Goal: Task Accomplishment & Management: Manage account settings

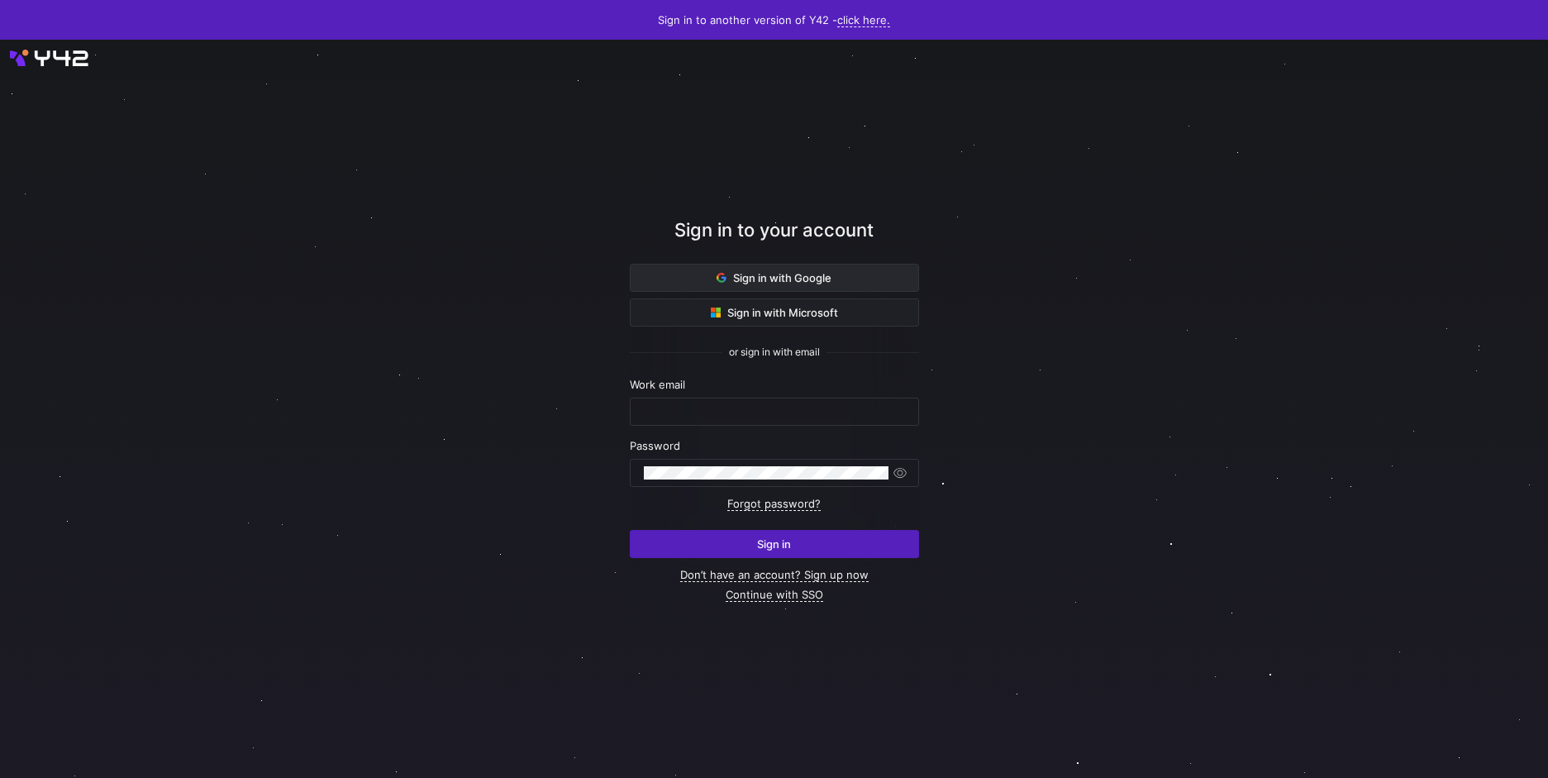
click at [857, 284] on span at bounding box center [775, 278] width 288 height 26
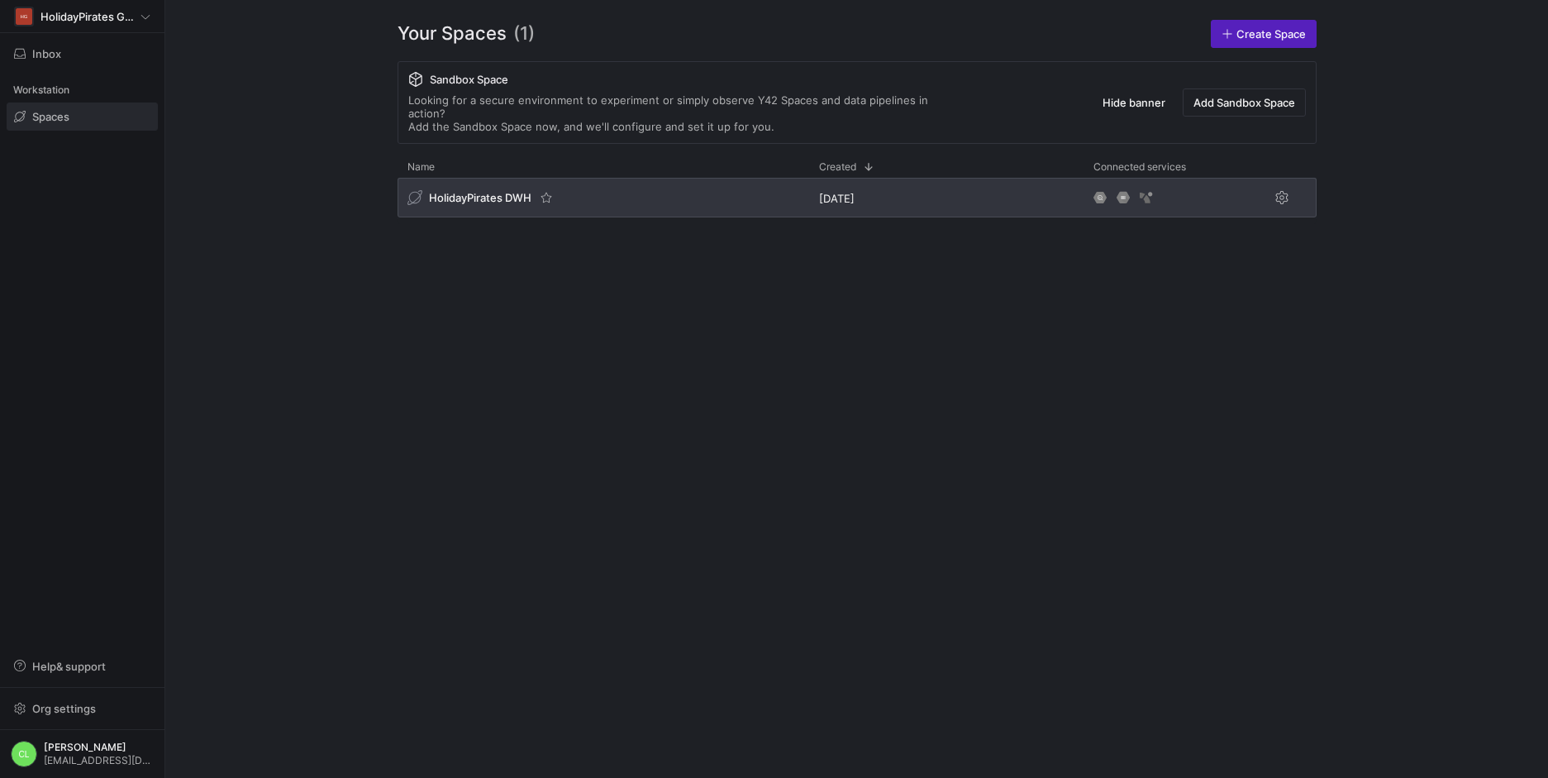
click at [541, 178] on div "HolidayPirates DWH" at bounding box center [604, 198] width 412 height 40
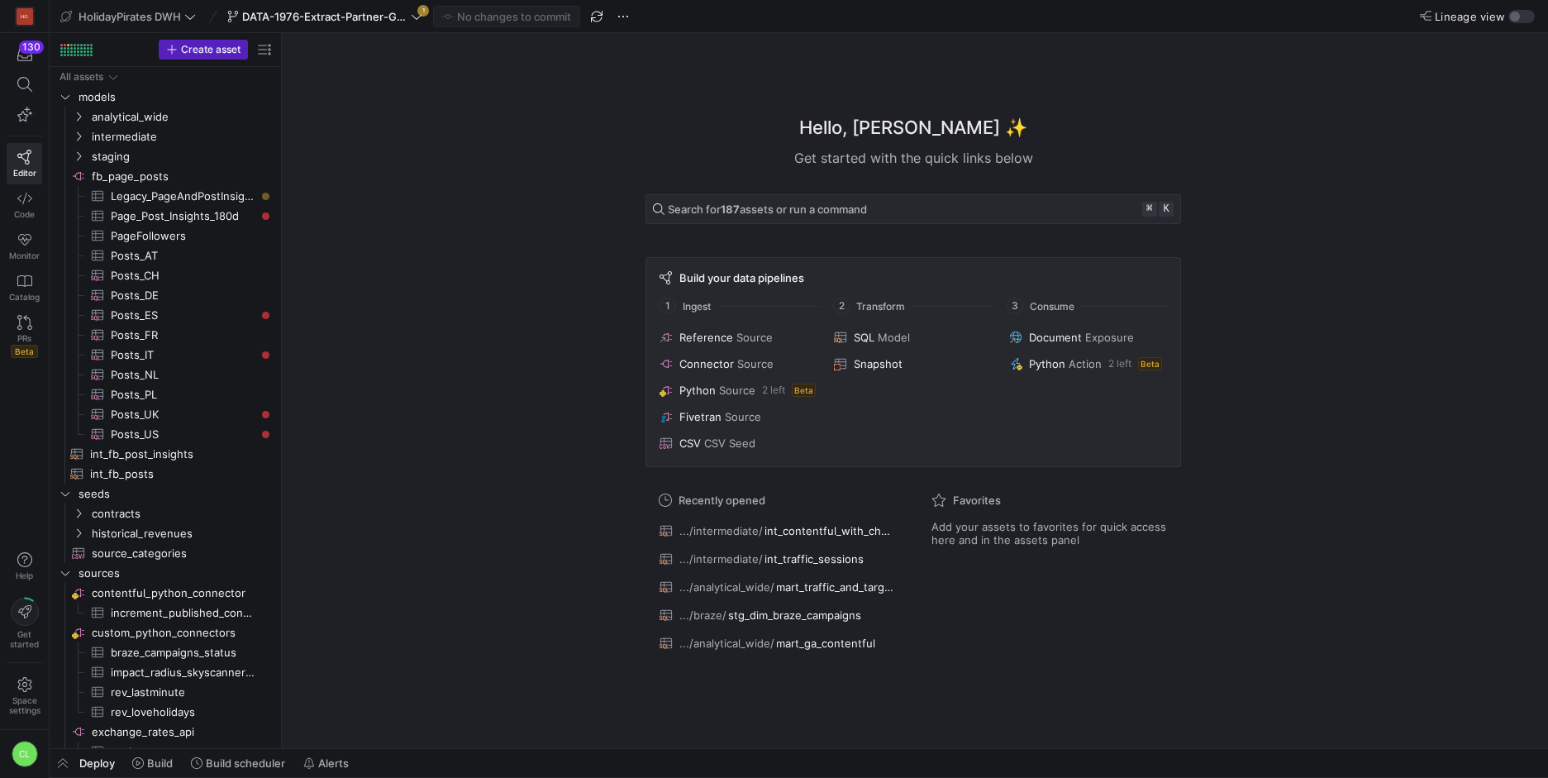
click at [1528, 23] on y42-top-nav "HolidayPirates DWH DATA-1976-Extract-Partner-GA4-Data 1 No changes to commit Li…" at bounding box center [799, 16] width 1499 height 33
click at [1521, 21] on div "button" at bounding box center [1522, 16] width 26 height 13
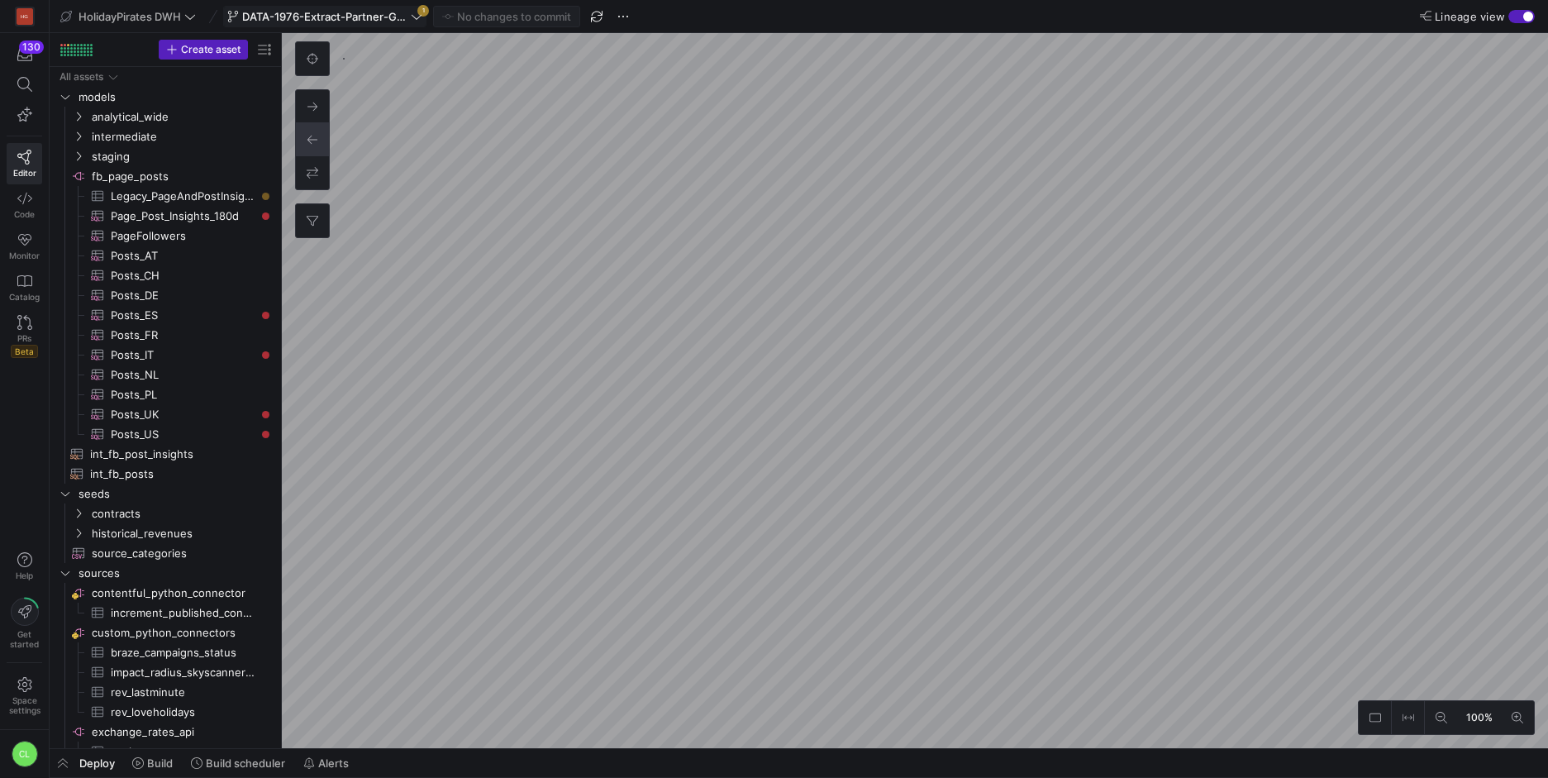
click at [404, 22] on span "DATA-1976-Extract-Partner-GA4-Data" at bounding box center [324, 16] width 165 height 13
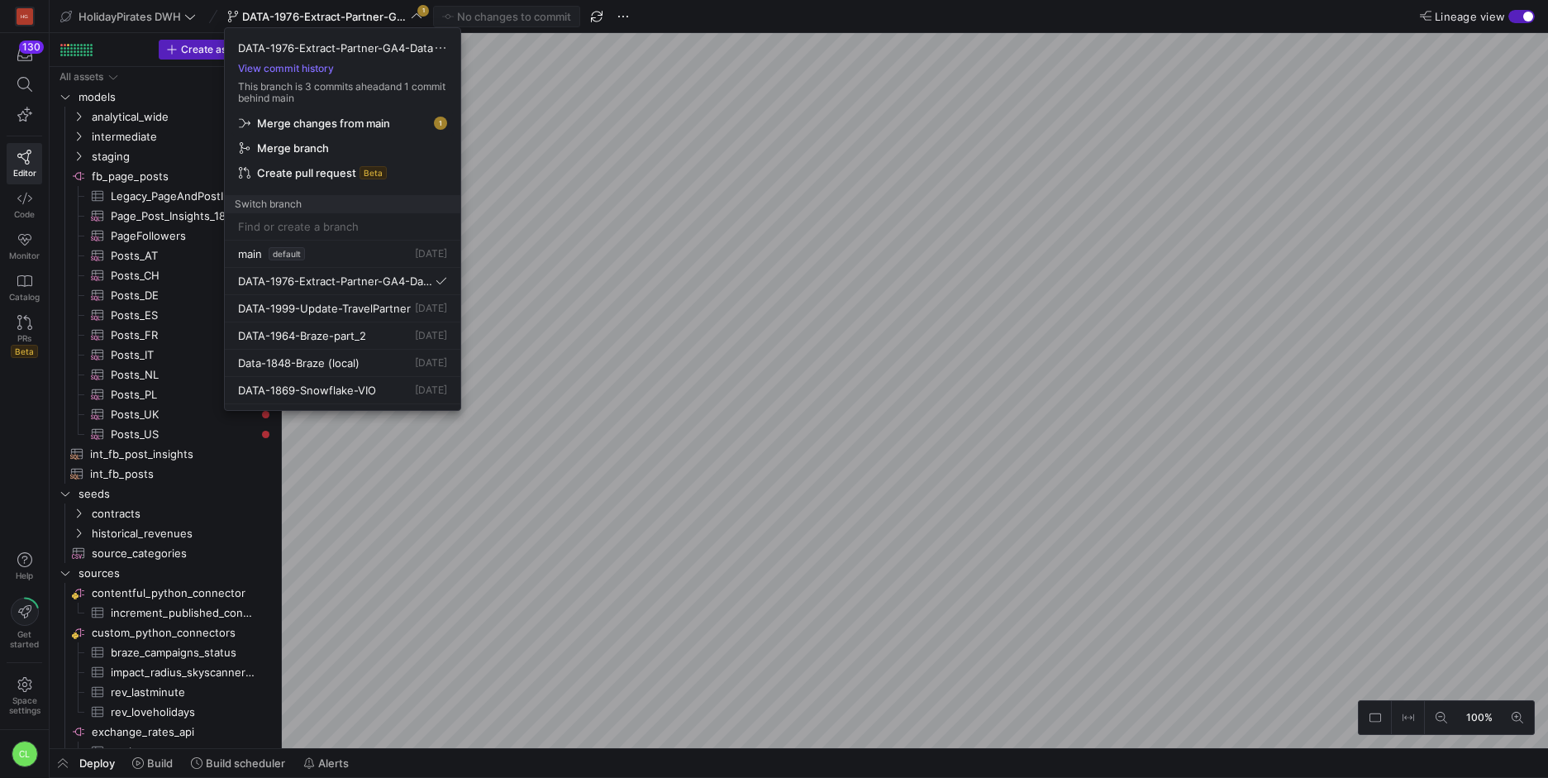
click at [403, 118] on span "Merge changes from main" at bounding box center [342, 123] width 207 height 13
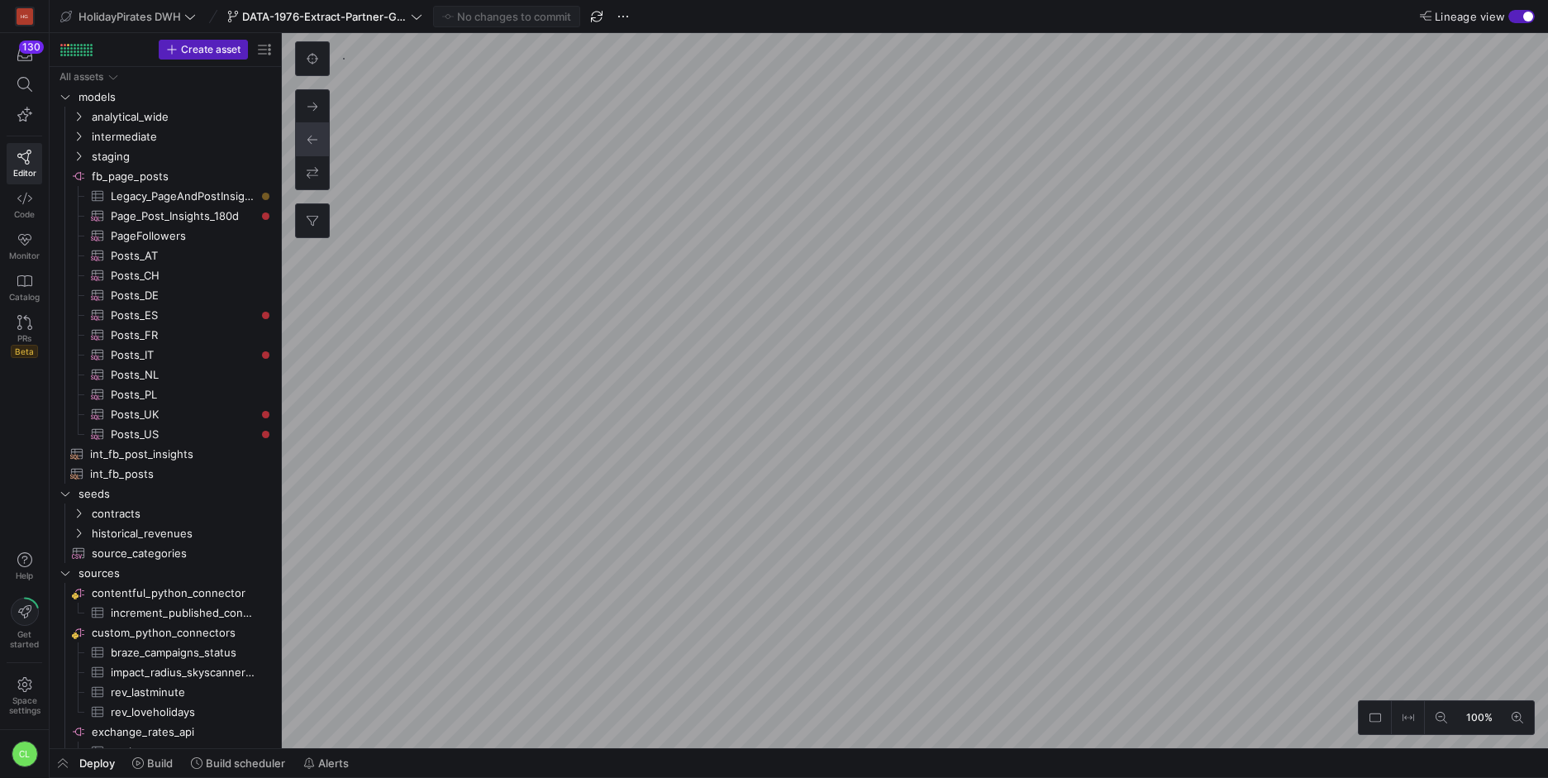
click at [449, 761] on div "Deploy Build Build scheduler Alerts" at bounding box center [799, 763] width 1499 height 28
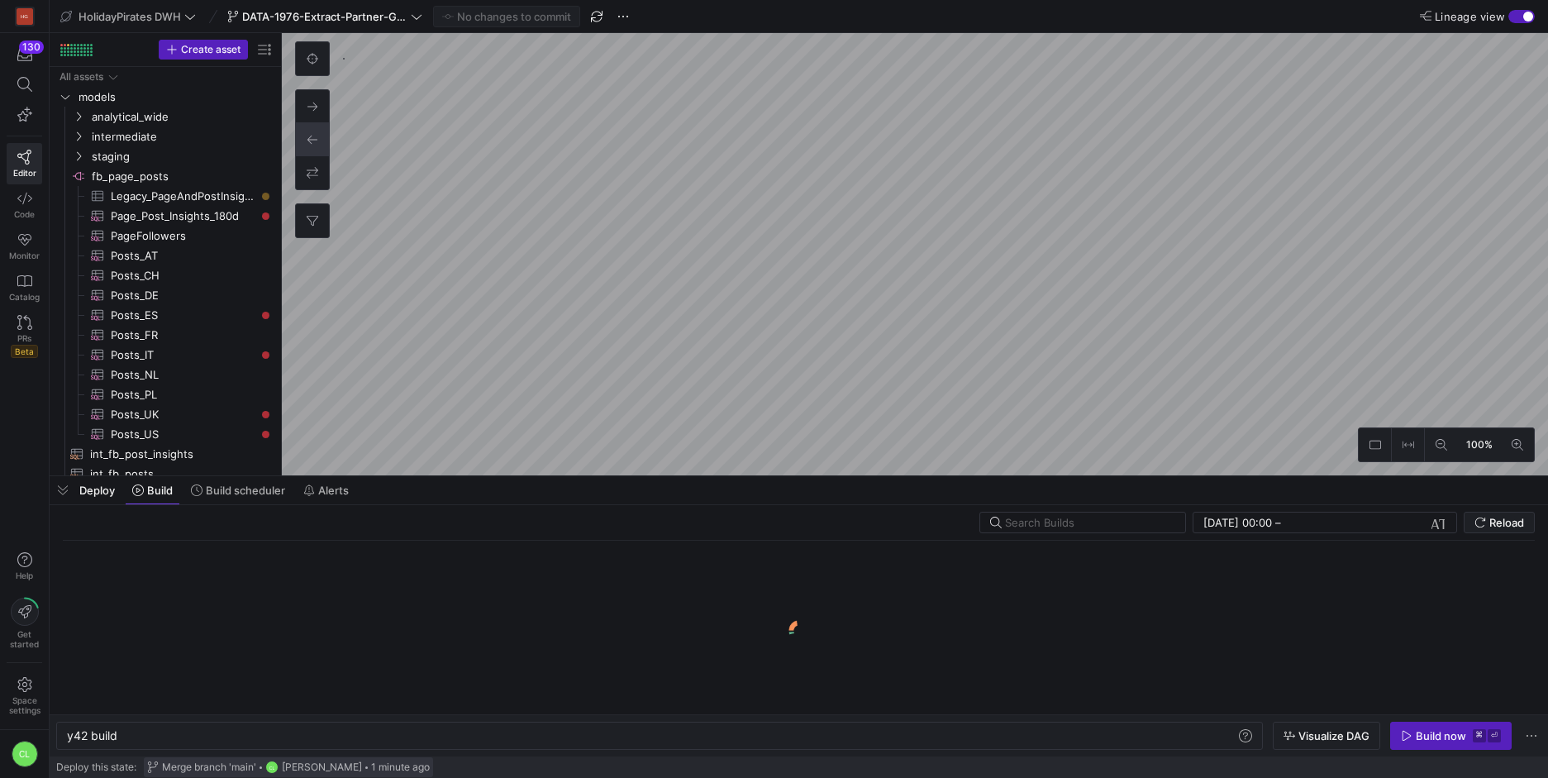
scroll to position [0, 50]
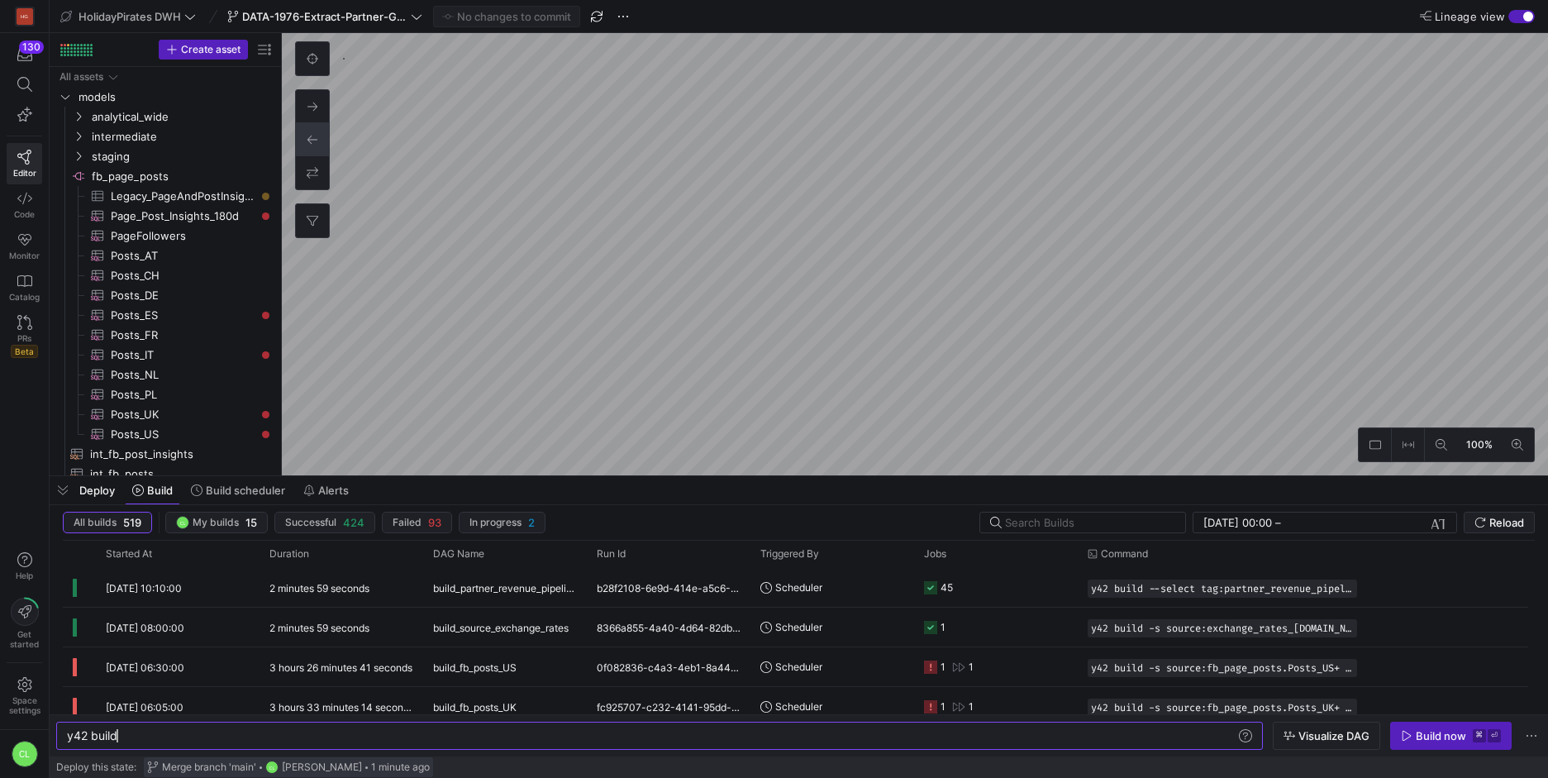
click at [227, 765] on span "Merge branch 'main'" at bounding box center [209, 767] width 94 height 12
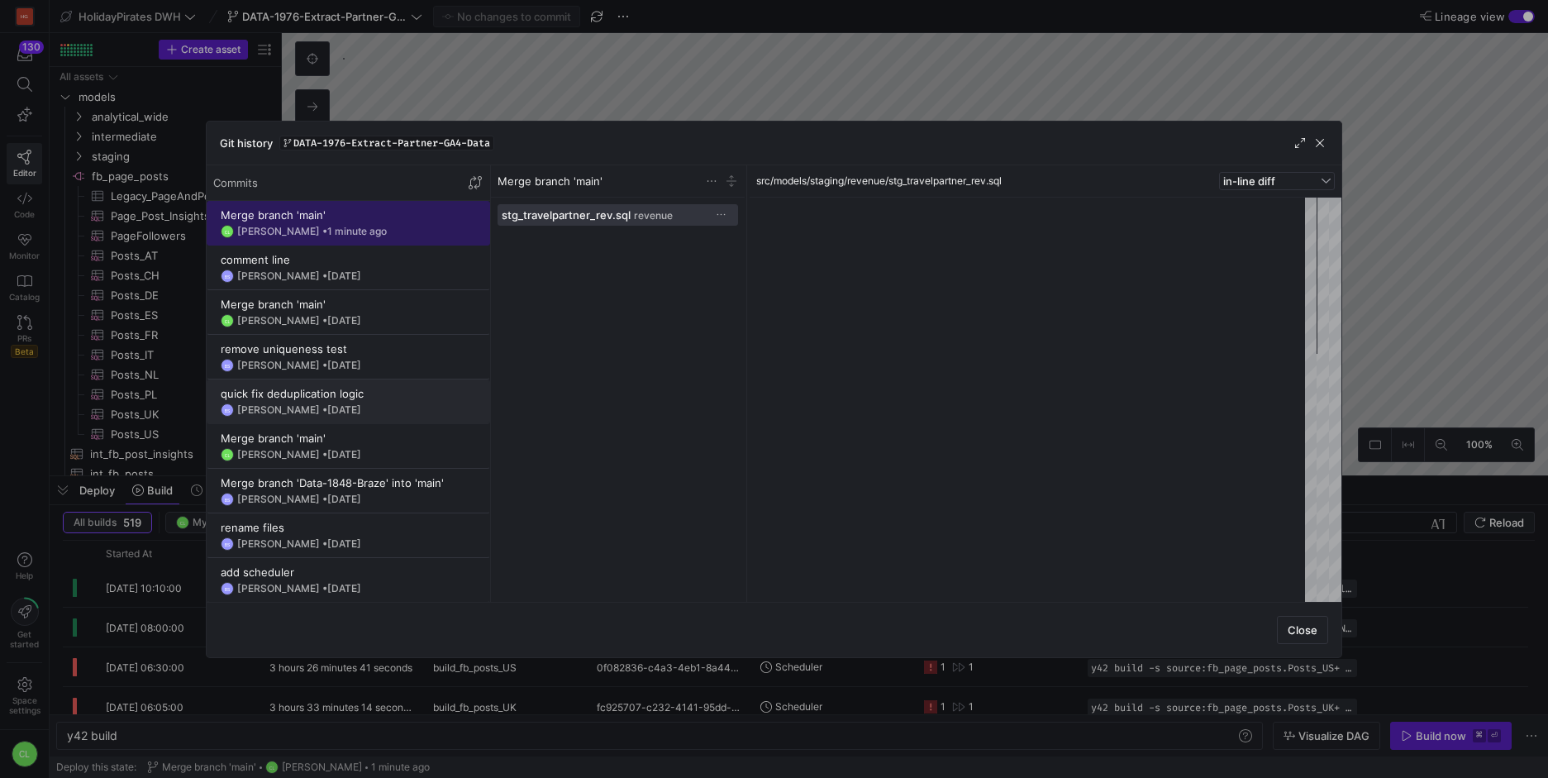
scroll to position [149, 0]
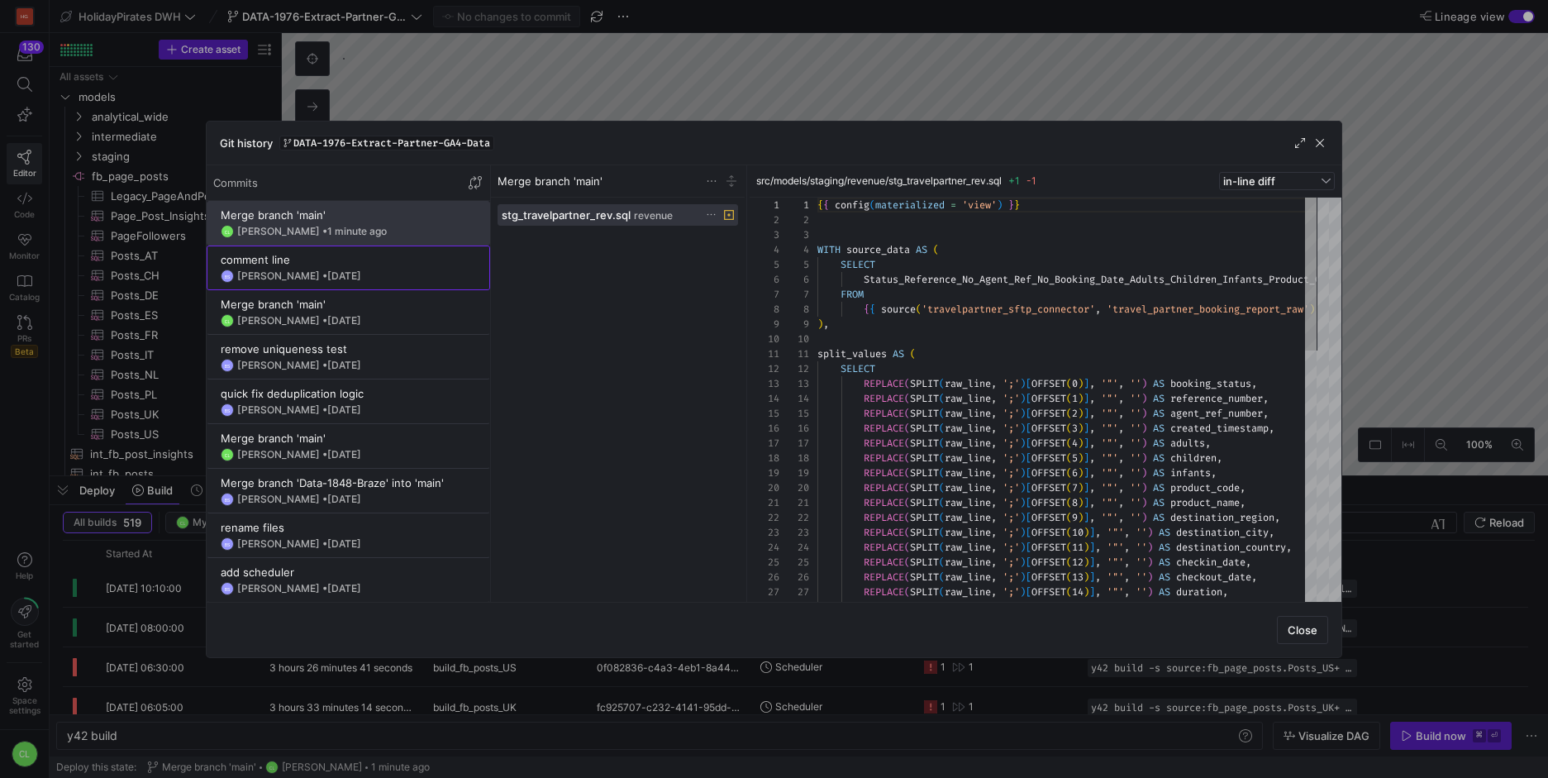
click at [424, 259] on div "comment line" at bounding box center [348, 259] width 255 height 13
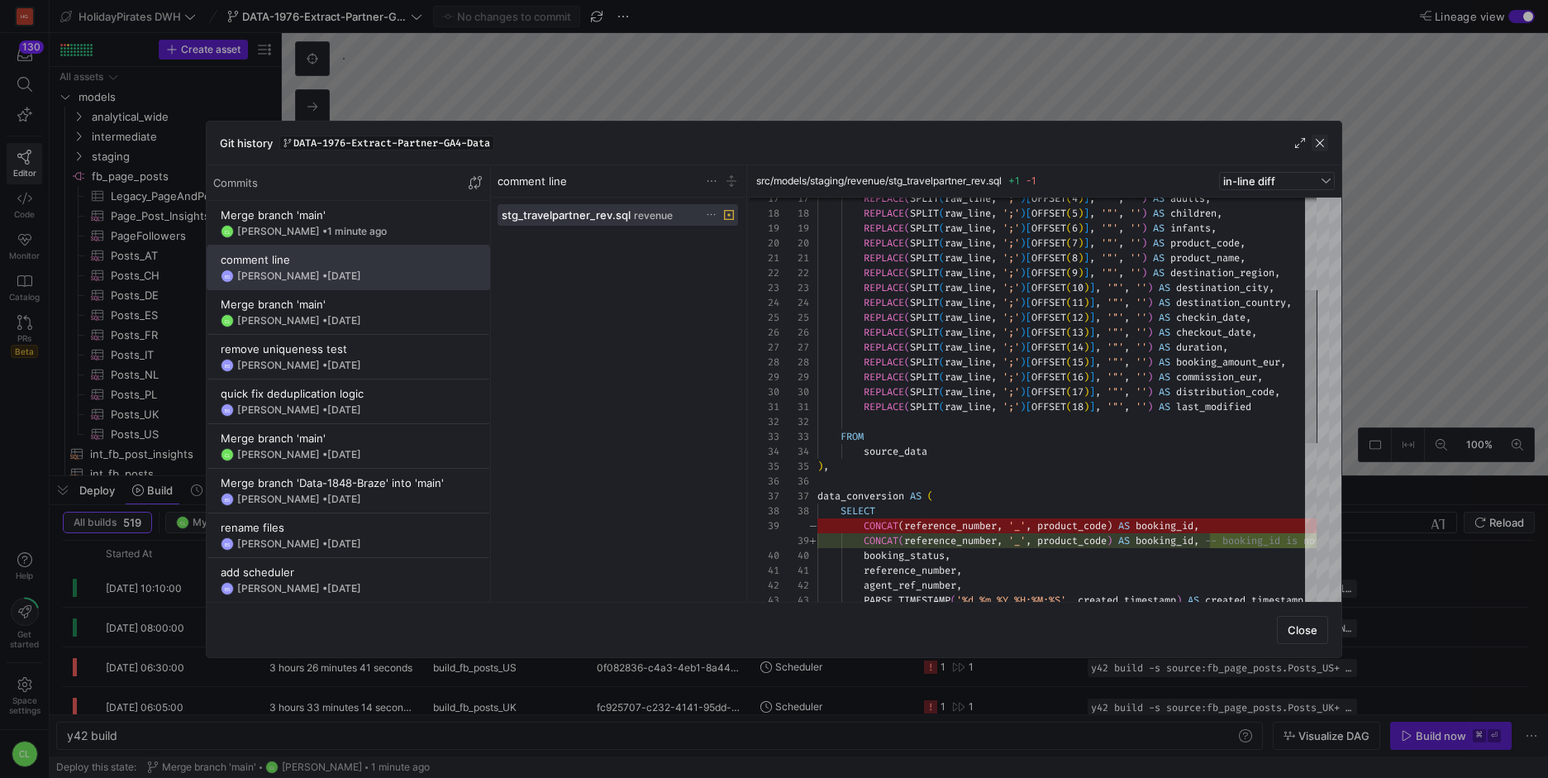
click at [1323, 146] on span "button" at bounding box center [1320, 143] width 17 height 17
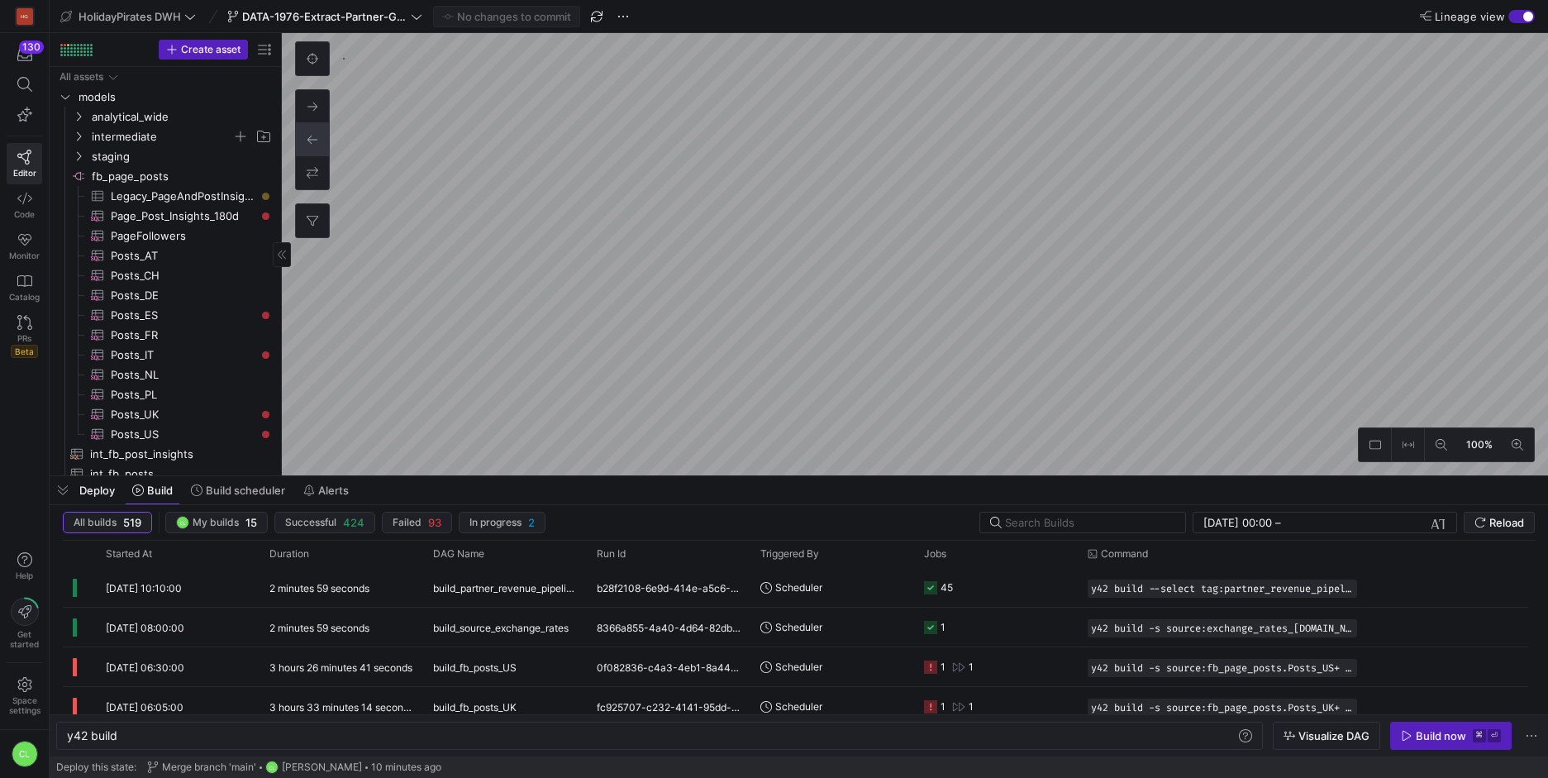
scroll to position [0, 50]
